Goal: Obtain resource: Obtain resource

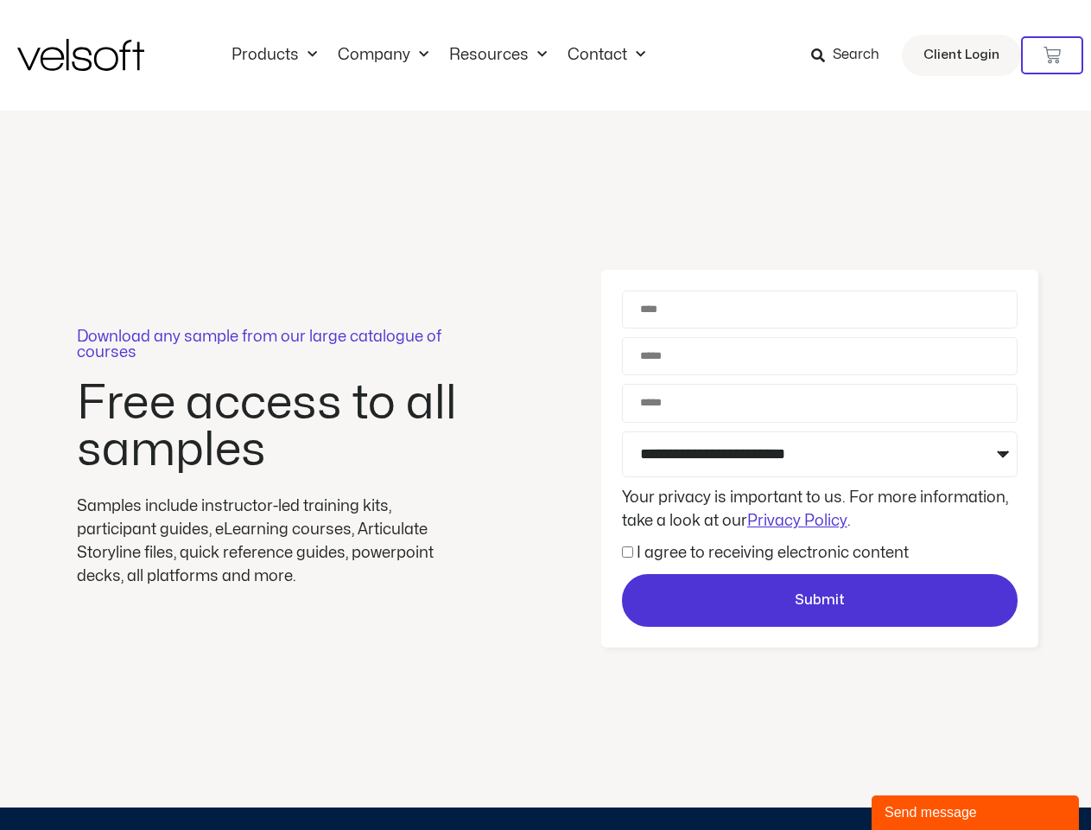
click at [545, 415] on div "Download any sample from our large catalogue of courses Free access to all samp…" at bounding box center [545, 459] width 1091 height 696
click at [1052, 55] on icon at bounding box center [1052, 55] width 17 height 17
click at [976, 812] on div "Send message" at bounding box center [975, 812] width 181 height 21
